Goal: Task Accomplishment & Management: Manage account settings

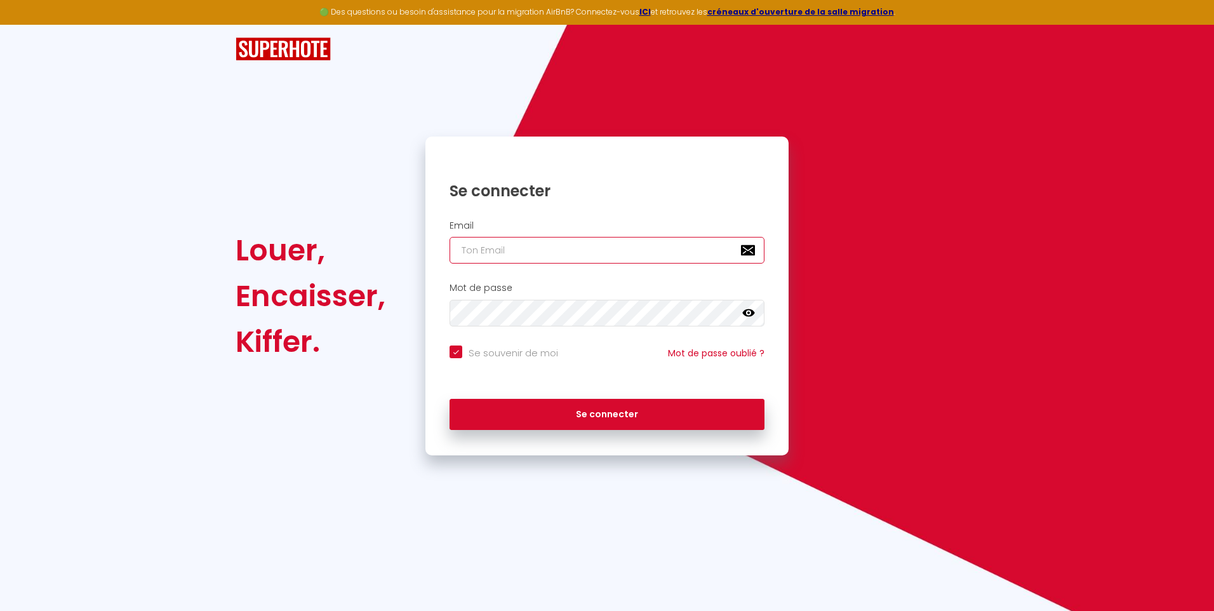
click at [492, 259] on input "email" at bounding box center [606, 250] width 315 height 27
type input "[EMAIL_ADDRESS][DOMAIN_NAME]"
click at [449, 399] on button "Se connecter" at bounding box center [606, 415] width 315 height 32
checkbox input "true"
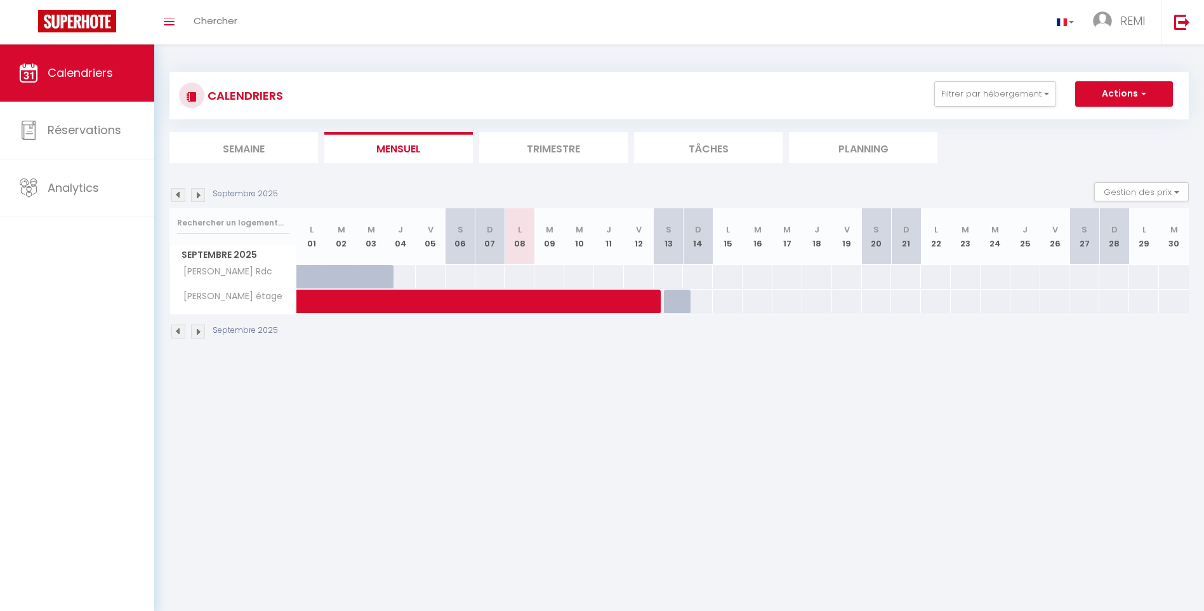
click at [176, 196] on img at bounding box center [178, 195] width 14 height 14
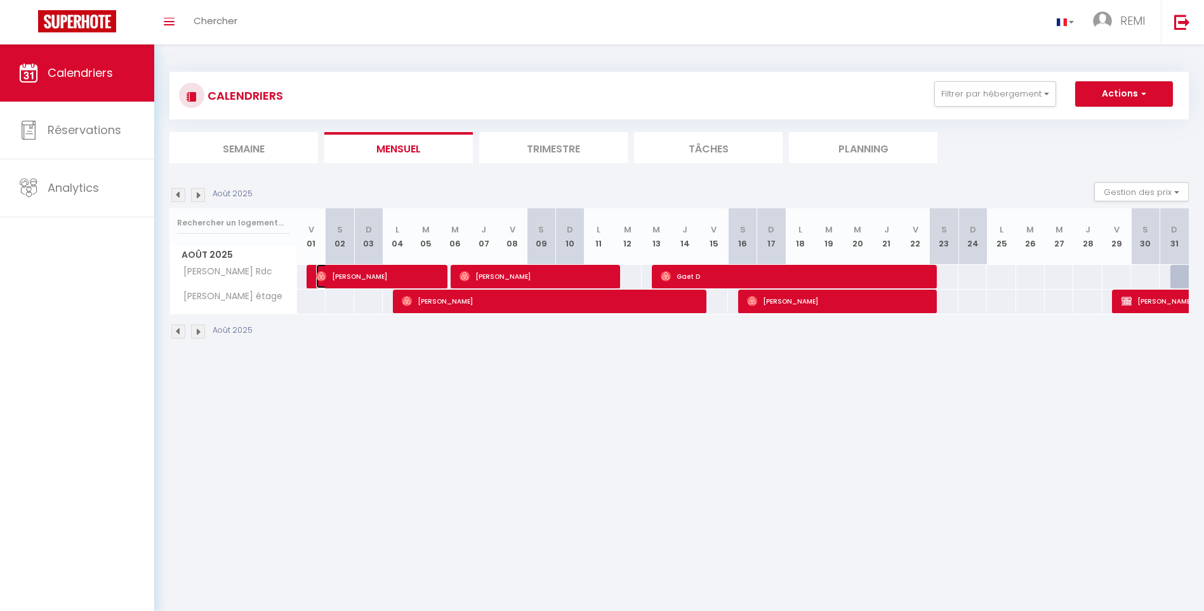
click at [336, 276] on span "[PERSON_NAME]" at bounding box center [378, 276] width 124 height 24
select select "OK"
select select "0"
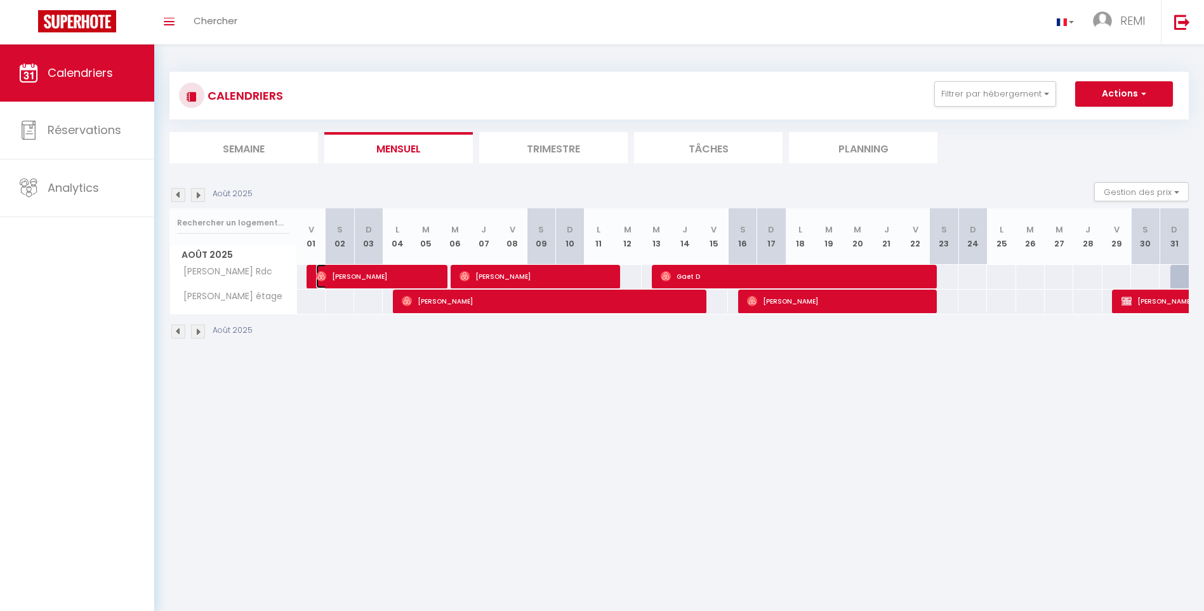
select select "1"
select select
select select "44163"
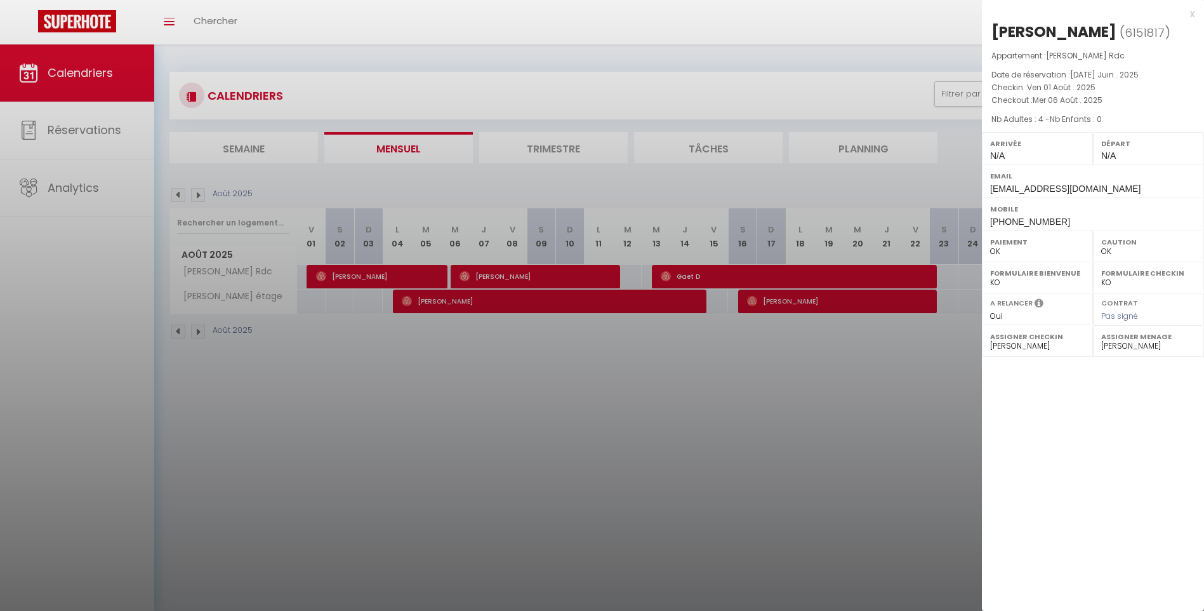
click at [431, 415] on div at bounding box center [602, 305] width 1204 height 611
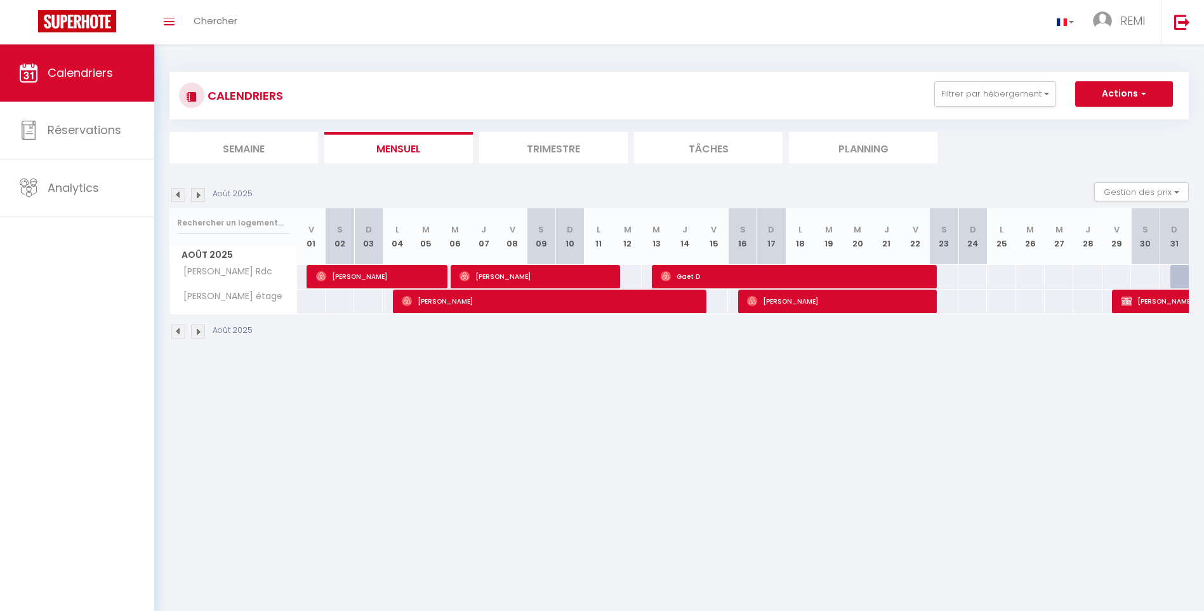
click at [198, 192] on img at bounding box center [198, 195] width 14 height 14
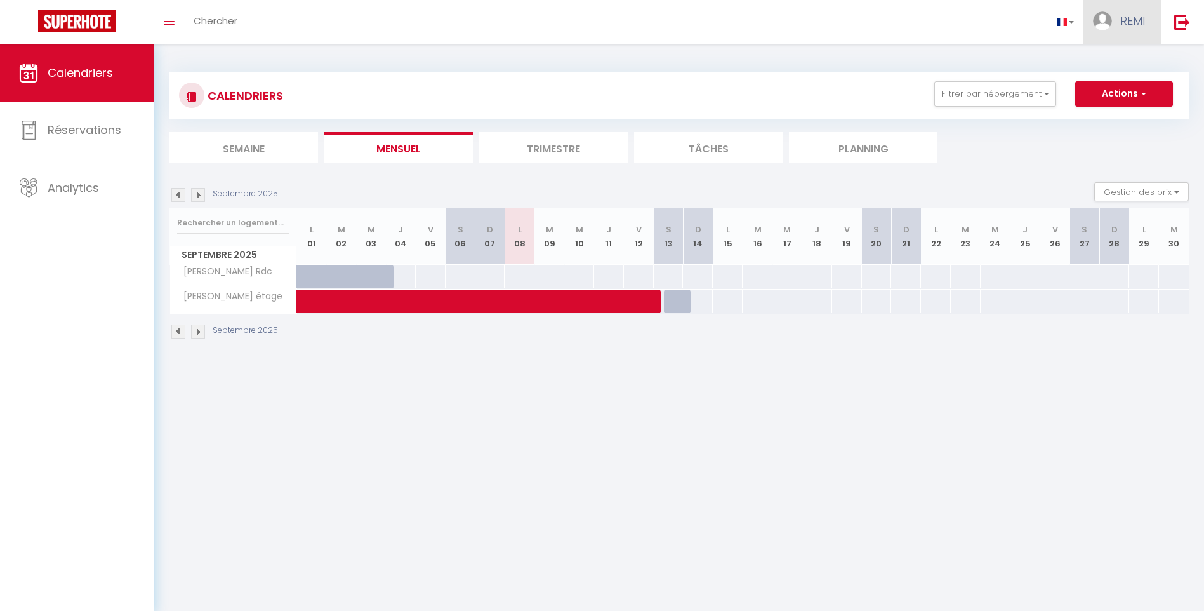
click at [1117, 20] on link "REMI" at bounding box center [1122, 22] width 77 height 44
click at [1119, 64] on link "Paramètres" at bounding box center [1110, 64] width 94 height 22
select select "fr"
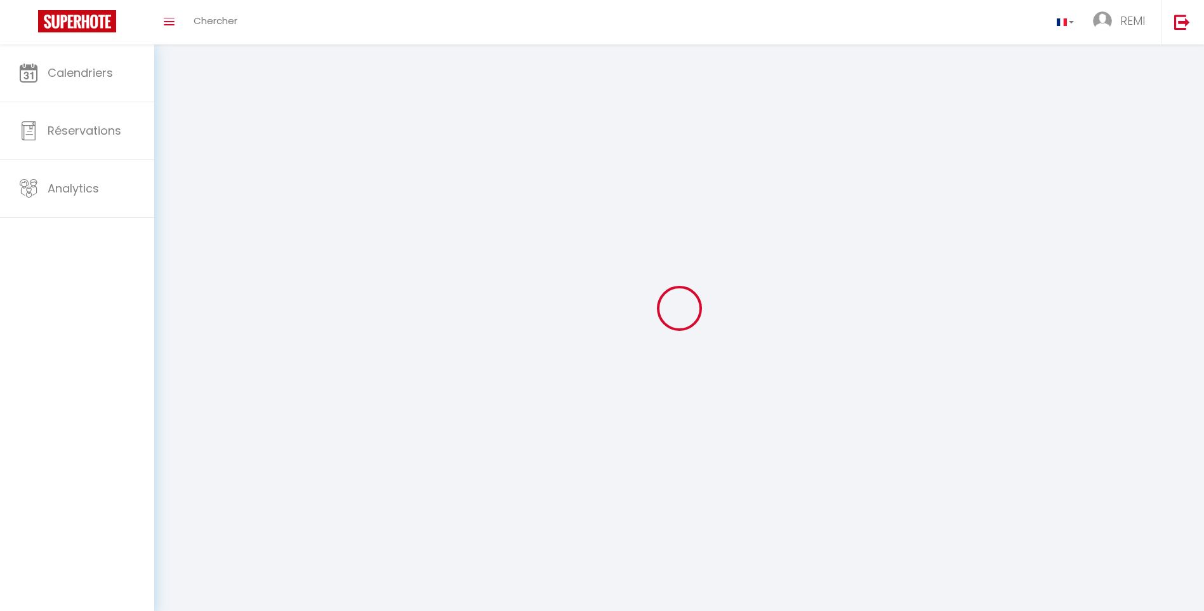
type input "REMI"
type input "JURINE"
type input "[URL][DOMAIN_NAME]"
select select
select select "28"
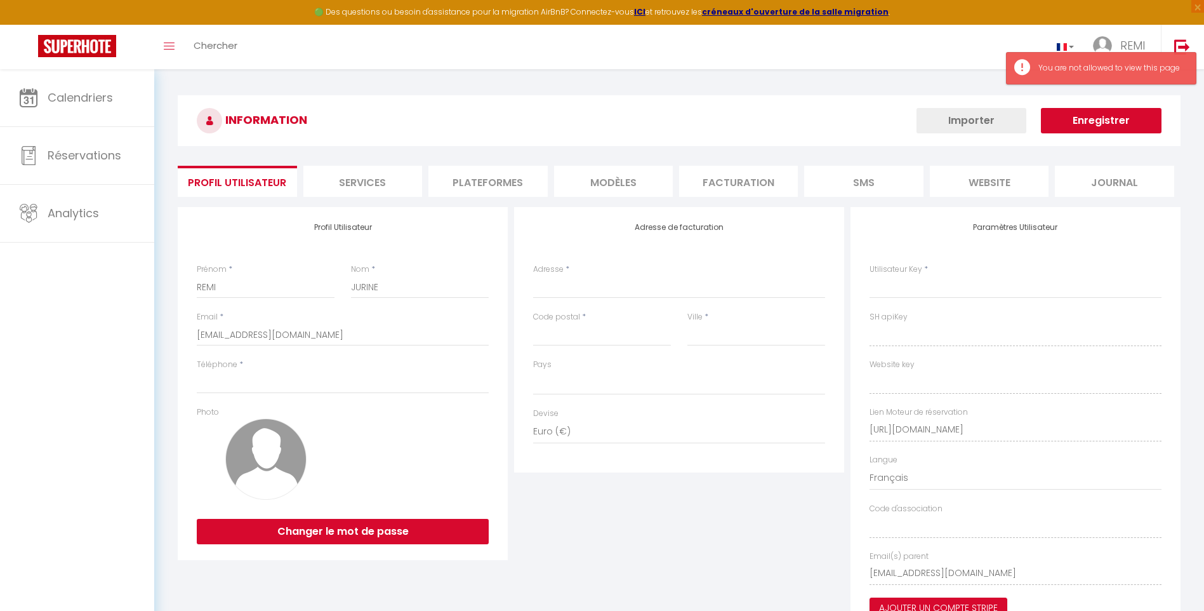
select select
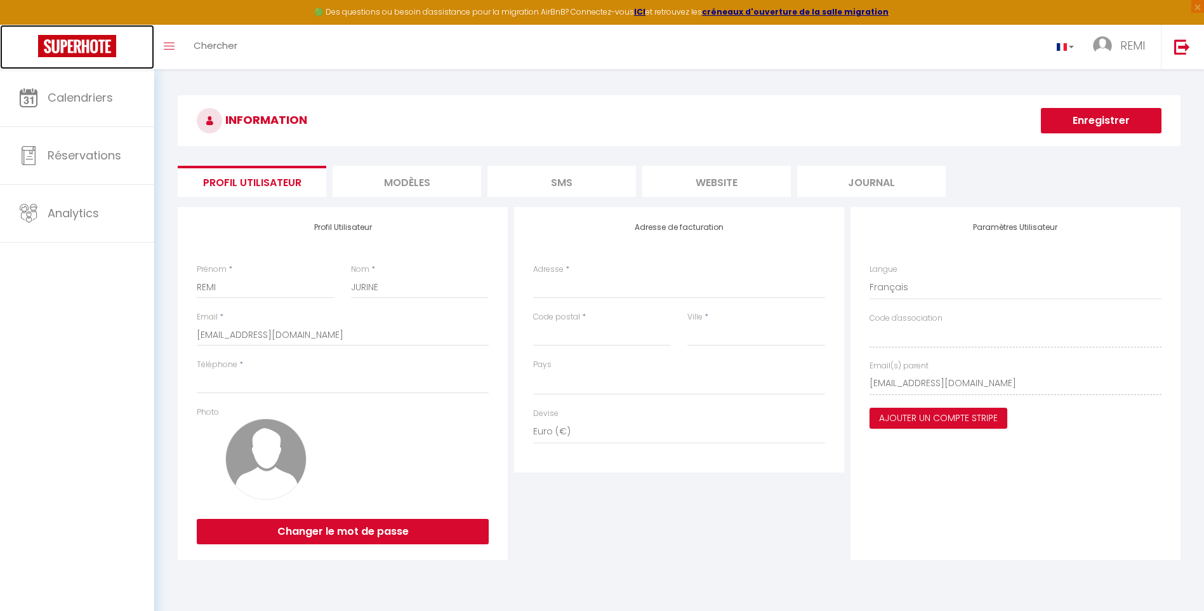
click at [84, 59] on link at bounding box center [77, 47] width 154 height 44
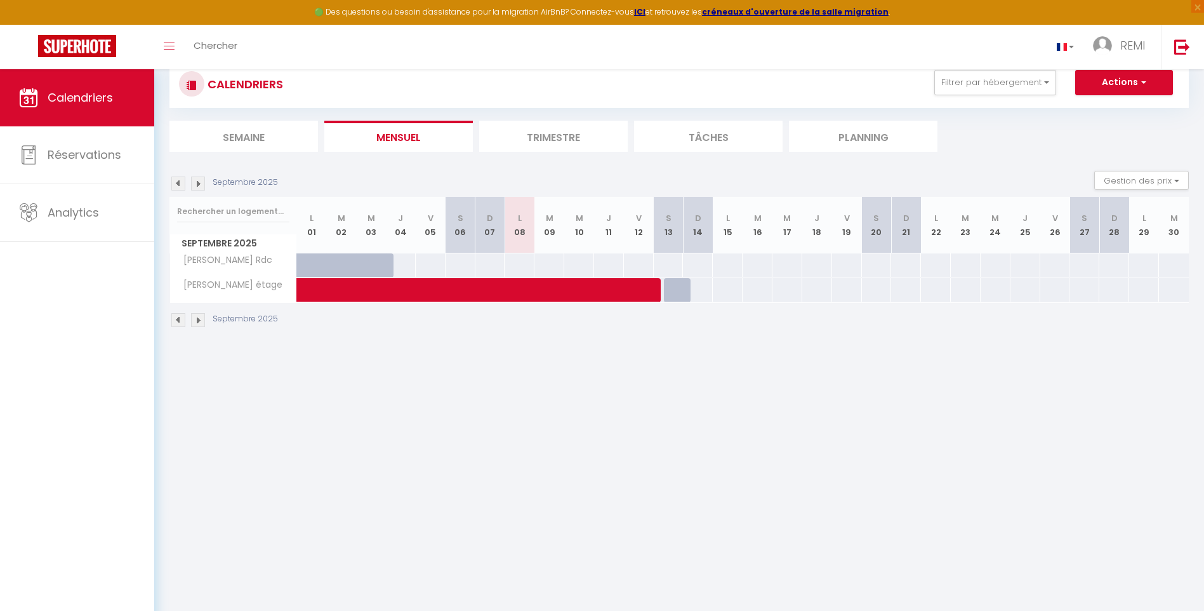
scroll to position [6, 0]
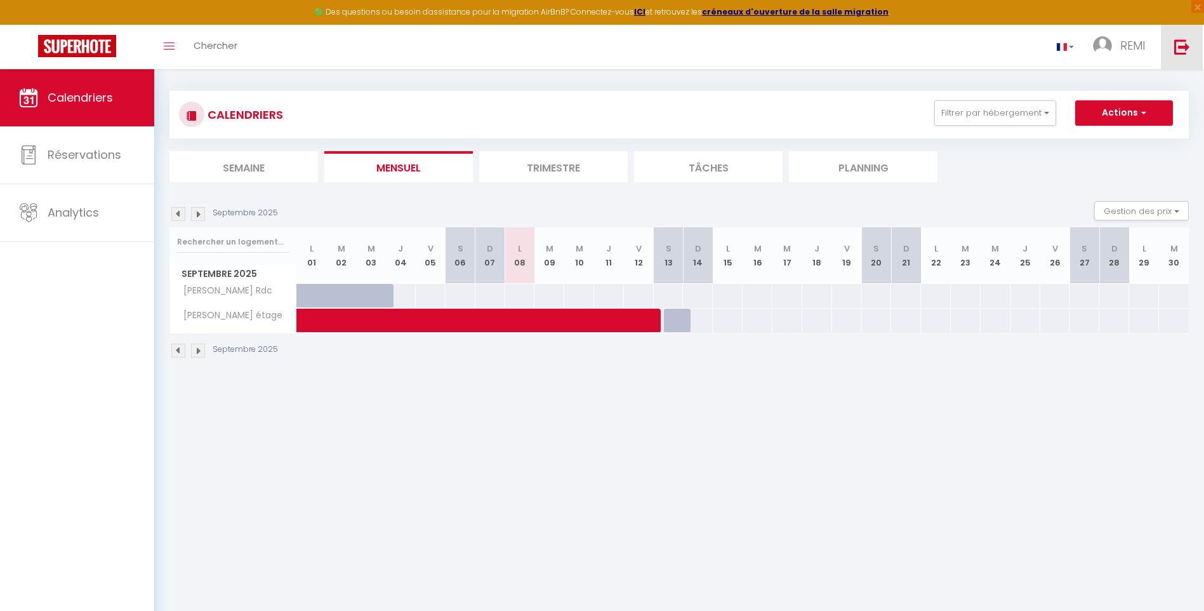
click at [1179, 47] on img at bounding box center [1182, 47] width 16 height 16
